Goal: Information Seeking & Learning: Learn about a topic

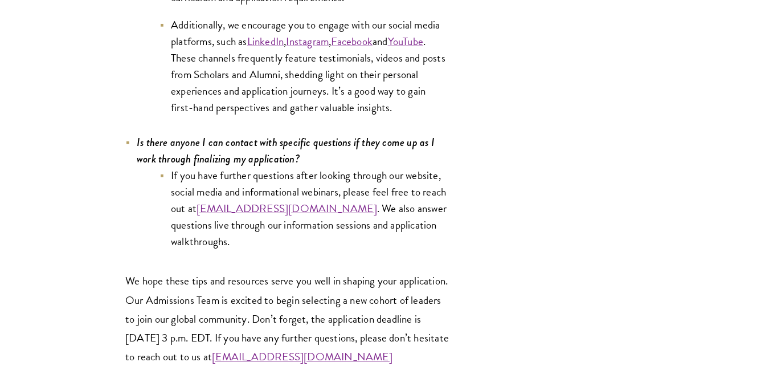
scroll to position [5896, 0]
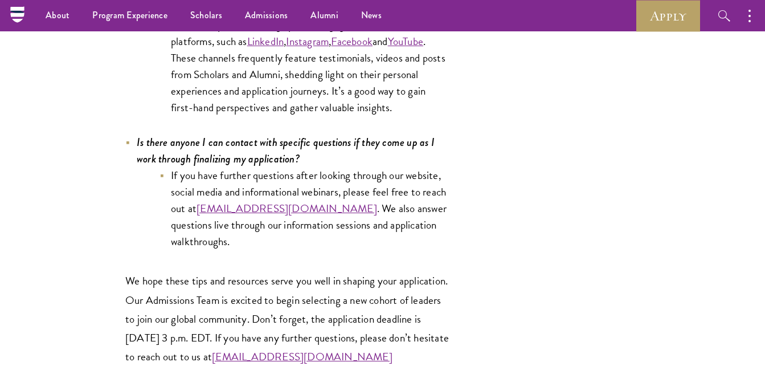
scroll to position [5860, 0]
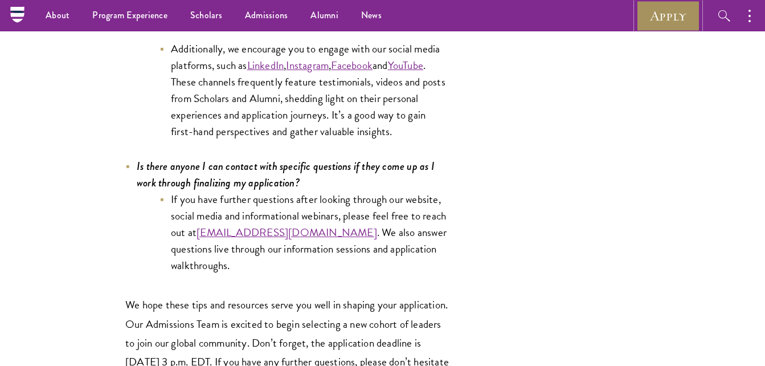
click at [670, 24] on link "Apply" at bounding box center [668, 15] width 64 height 31
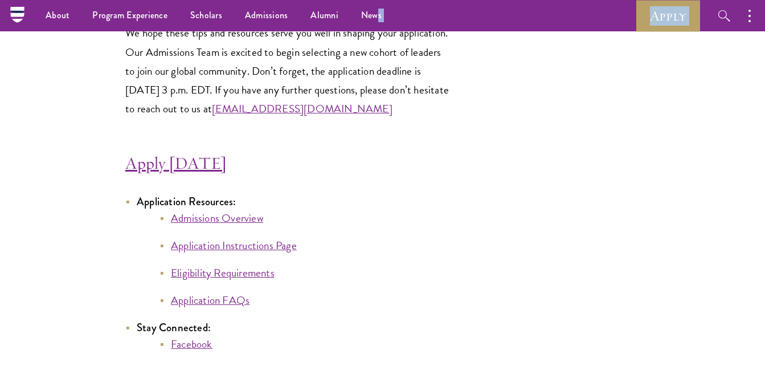
scroll to position [6116, 0]
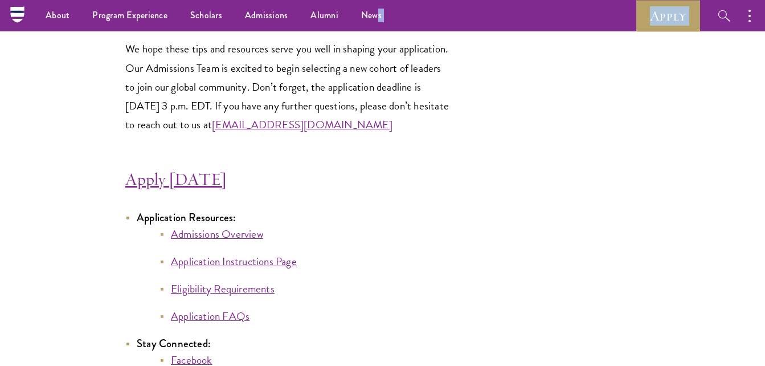
drag, startPoint x: 128, startPoint y: 214, endPoint x: 355, endPoint y: 137, distance: 239.9
copy div "Application Tips from the Admissions Team April 10, 2025 Completing your applic…"
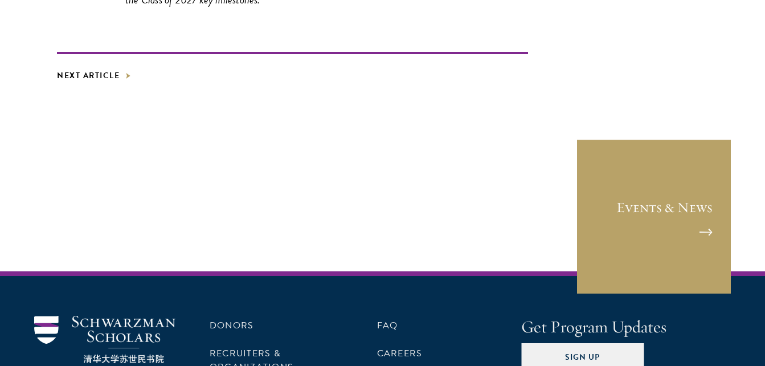
scroll to position [6796, 0]
